Goal: Information Seeking & Learning: Find specific fact

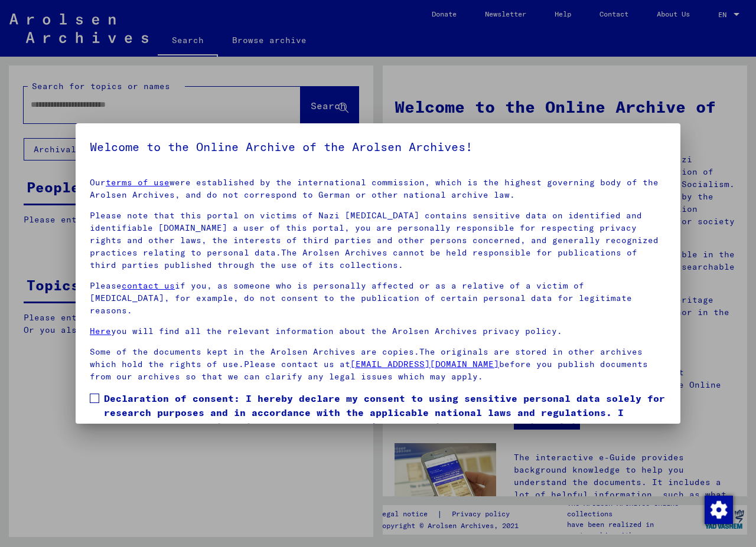
drag, startPoint x: 98, startPoint y: 384, endPoint x: 109, endPoint y: 377, distance: 13.6
click at [98, 394] on span at bounding box center [94, 398] width 9 height 9
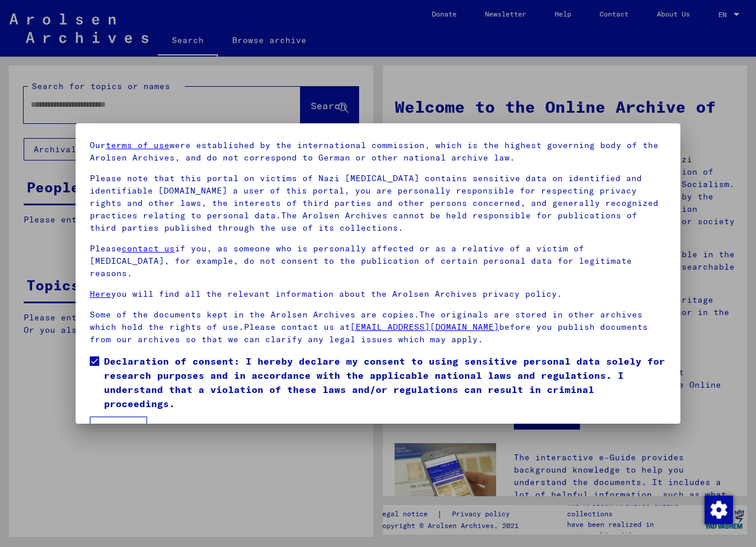
scroll to position [54, 0]
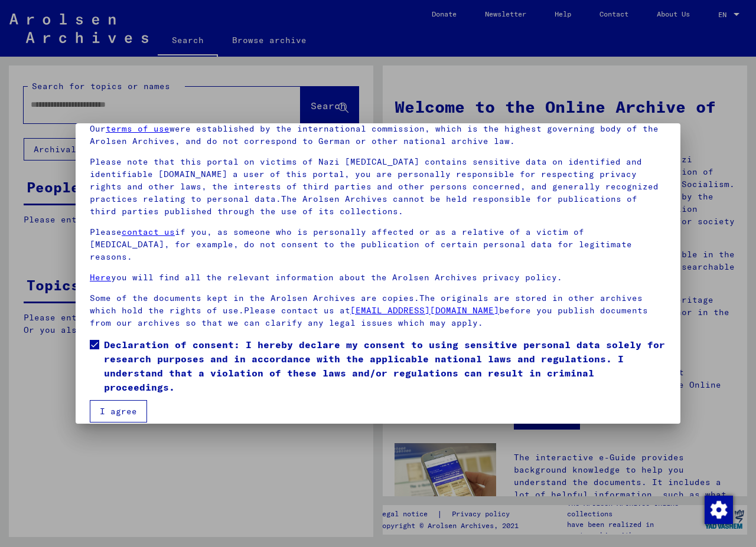
click at [114, 402] on button "I agree" at bounding box center [118, 411] width 57 height 22
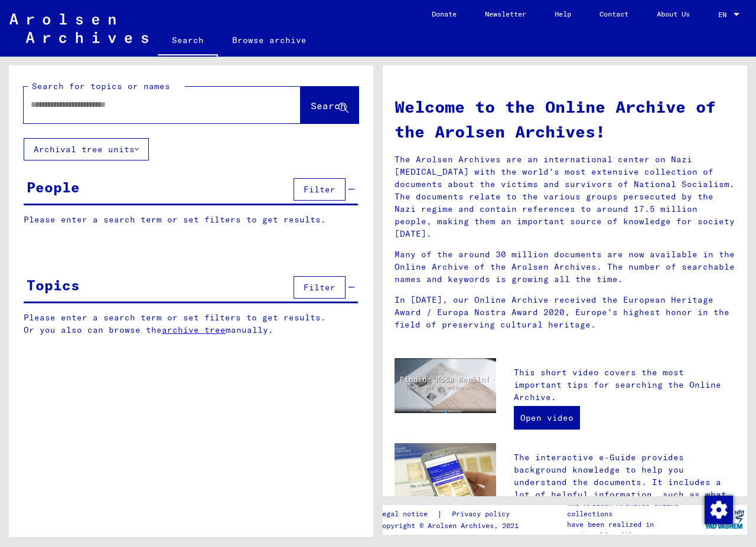
click at [80, 110] on div at bounding box center [145, 105] width 242 height 27
click at [78, 105] on input "text" at bounding box center [148, 105] width 234 height 12
click at [78, 104] on input "text" at bounding box center [148, 105] width 234 height 12
click at [77, 104] on input "text" at bounding box center [148, 105] width 234 height 12
paste input "**********"
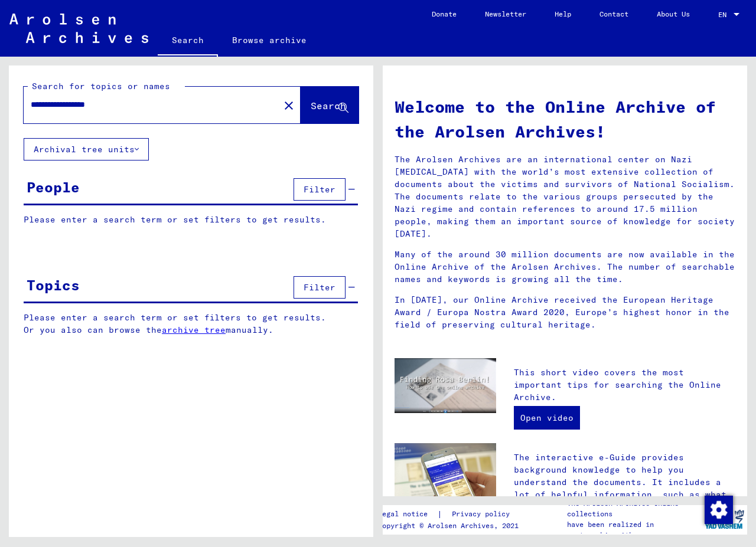
type input "**********"
click at [328, 103] on span "Search" at bounding box center [328, 106] width 35 height 12
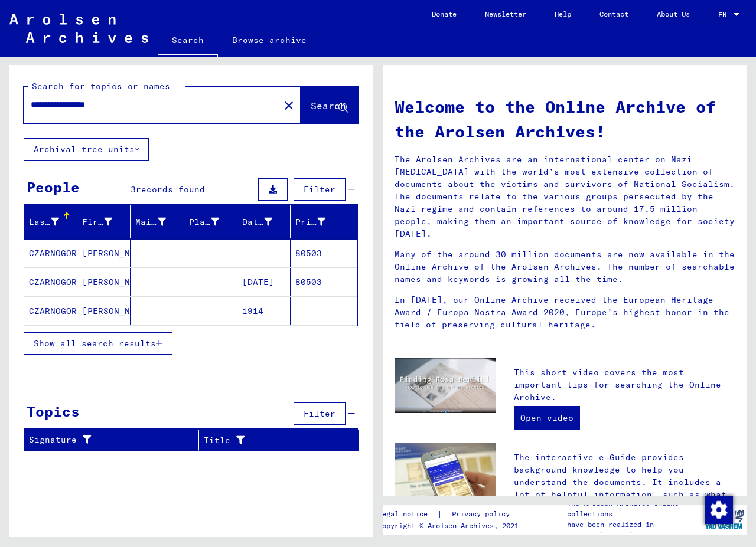
click at [262, 274] on mat-cell "[DATE]" at bounding box center [263, 282] width 53 height 28
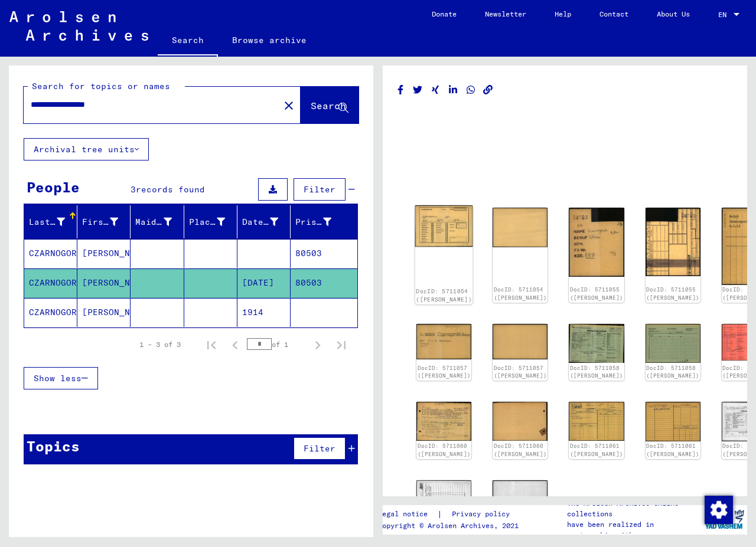
click at [438, 224] on img at bounding box center [444, 226] width 58 height 41
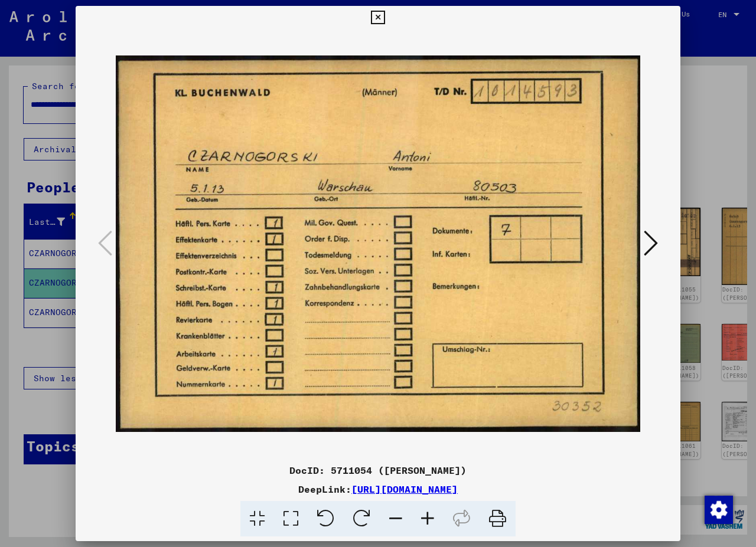
click at [646, 240] on icon at bounding box center [651, 243] width 14 height 28
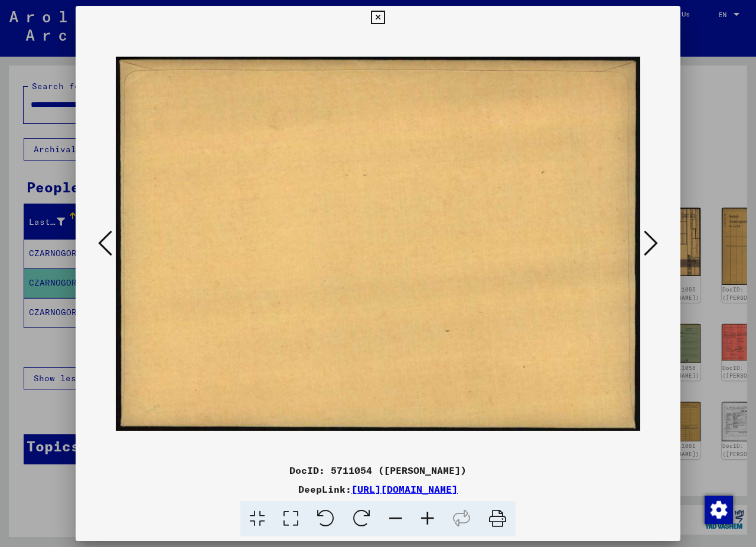
click at [646, 240] on icon at bounding box center [651, 243] width 14 height 28
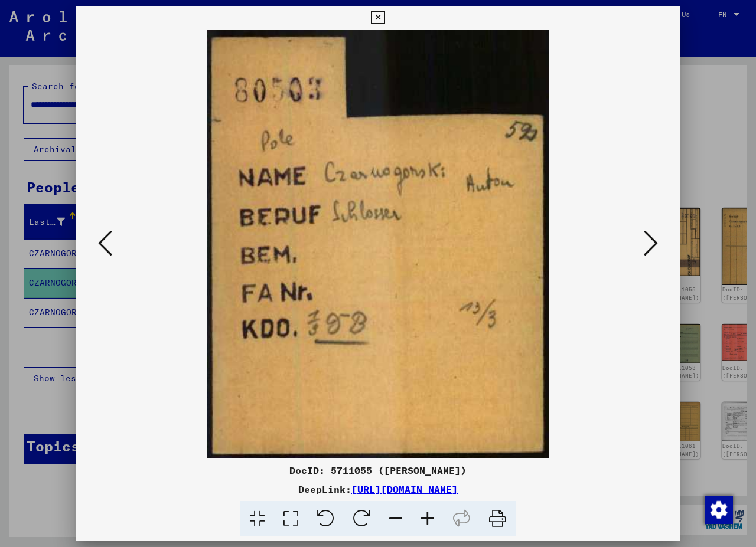
click at [646, 241] on icon at bounding box center [651, 243] width 14 height 28
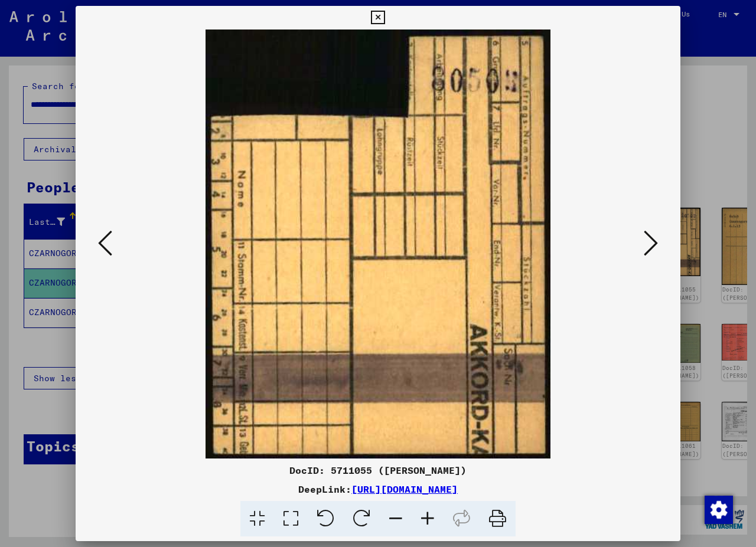
click at [646, 241] on icon at bounding box center [651, 243] width 14 height 28
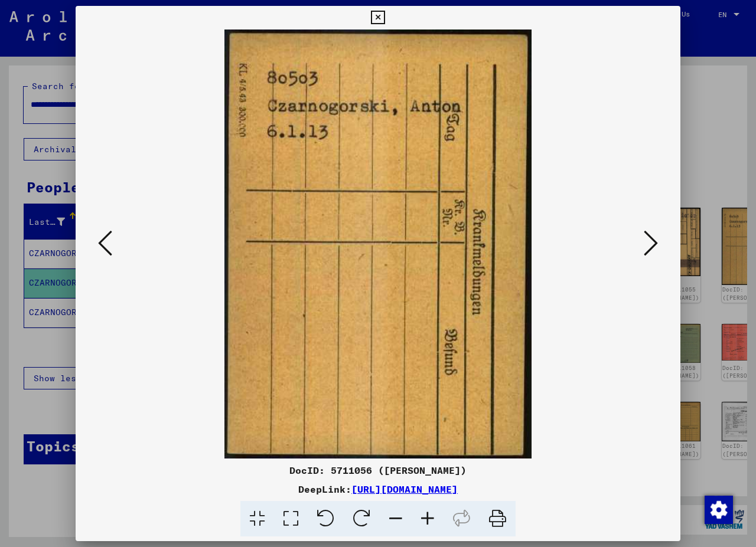
click at [21, 177] on div at bounding box center [378, 273] width 756 height 547
